Goal: Transaction & Acquisition: Purchase product/service

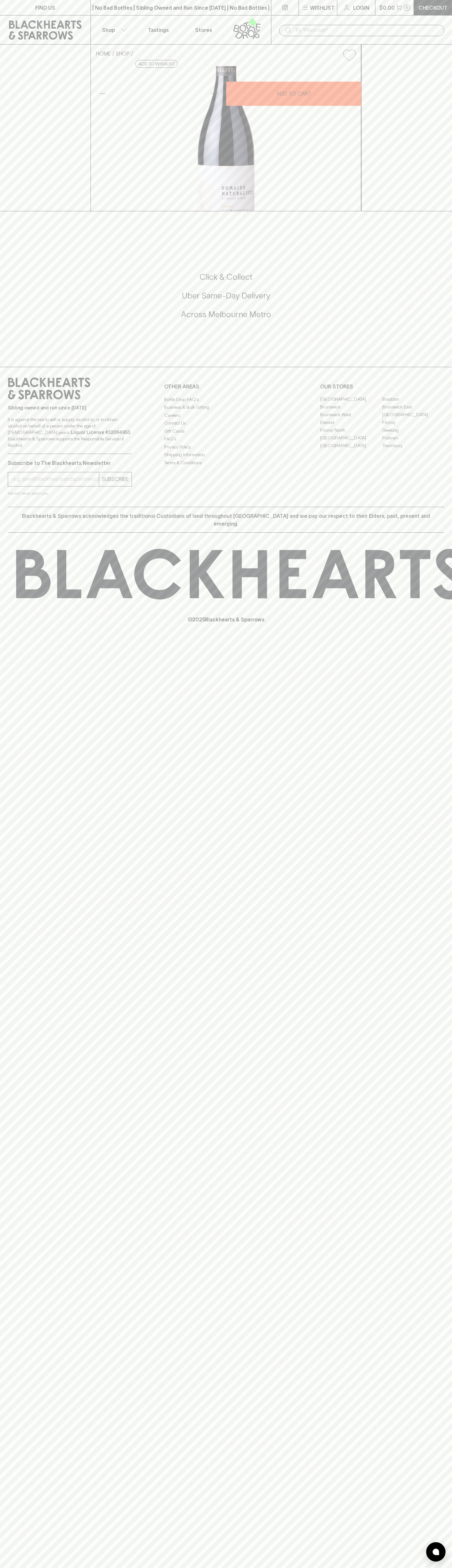
click at [345, 7] on icon at bounding box center [346, 7] width 8 height 8
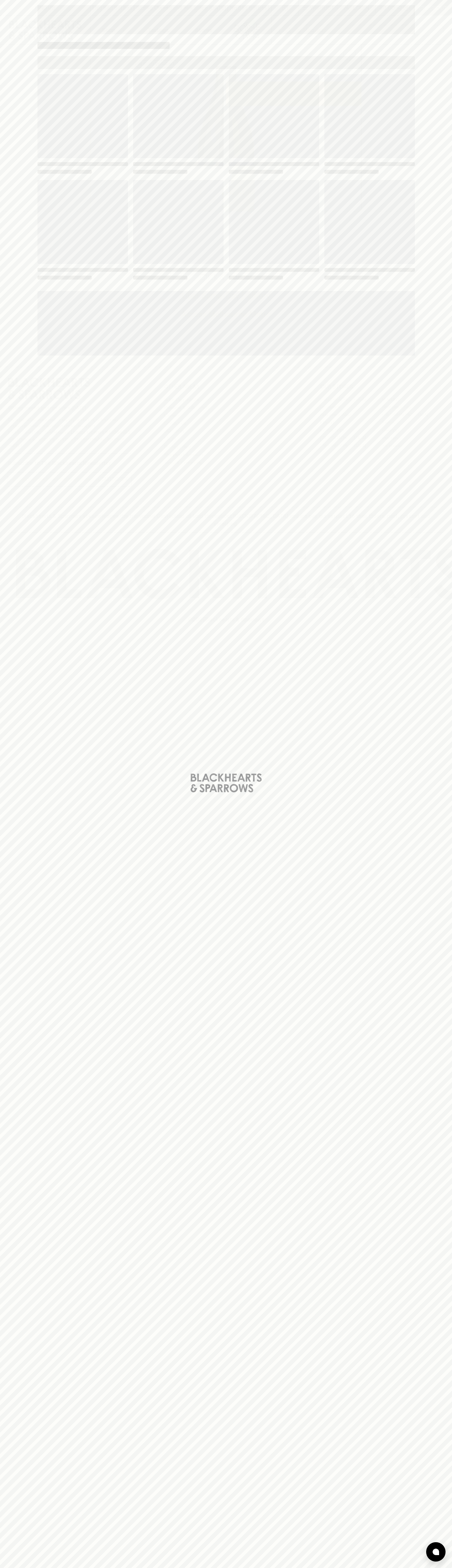
click at [450, 500] on div "Loading" at bounding box center [226, 784] width 452 height 1568
click at [406, 1567] on html "FIND US | No Bad Bottles | Sibling Owned and Run Since 2006 | No Bad Bottles | …" at bounding box center [226, 784] width 452 height 1568
click at [15, 674] on div "Loading" at bounding box center [226, 784] width 452 height 1568
